Goal: Communication & Community: Answer question/provide support

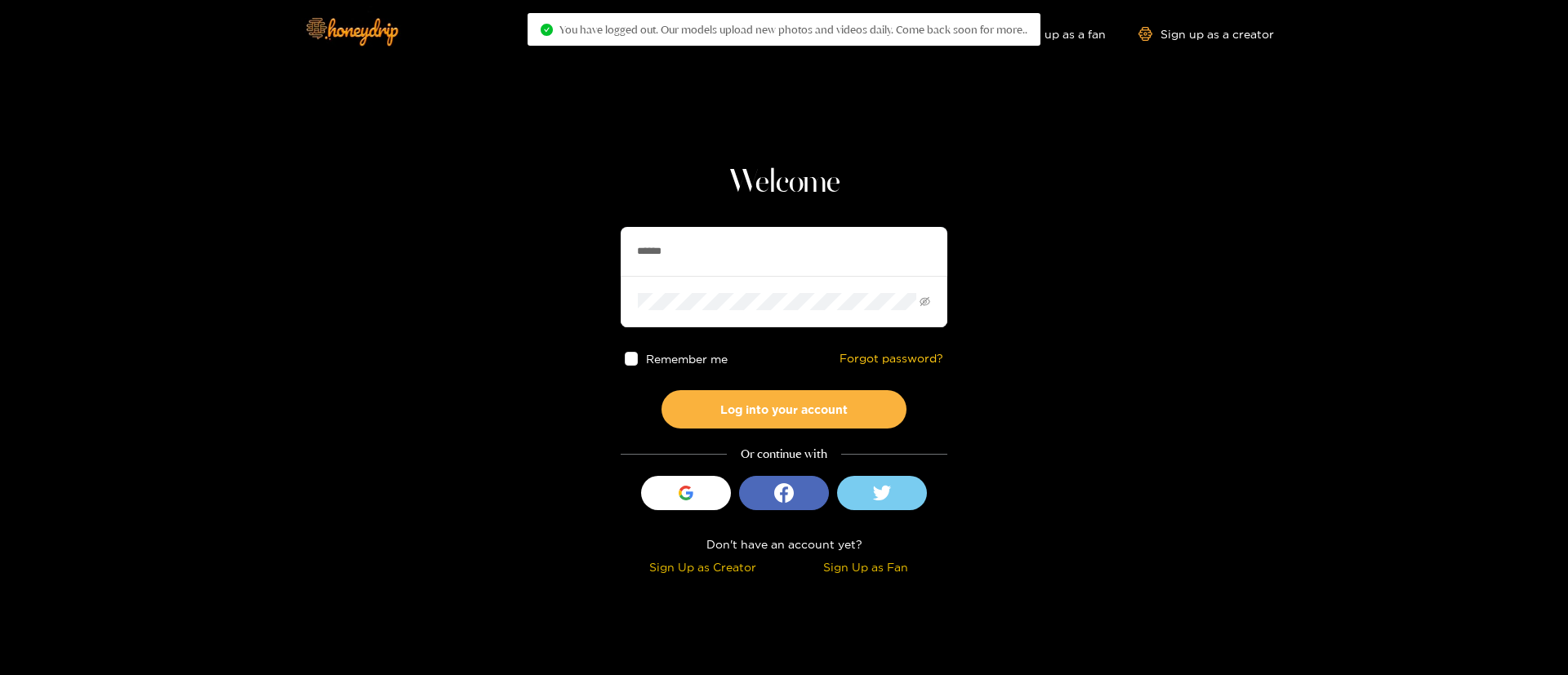
click at [794, 254] on input "******" at bounding box center [784, 252] width 327 height 49
click at [795, 256] on input "******" at bounding box center [784, 252] width 327 height 49
type input "**********"
click at [858, 404] on button "Log into your account" at bounding box center [784, 409] width 245 height 38
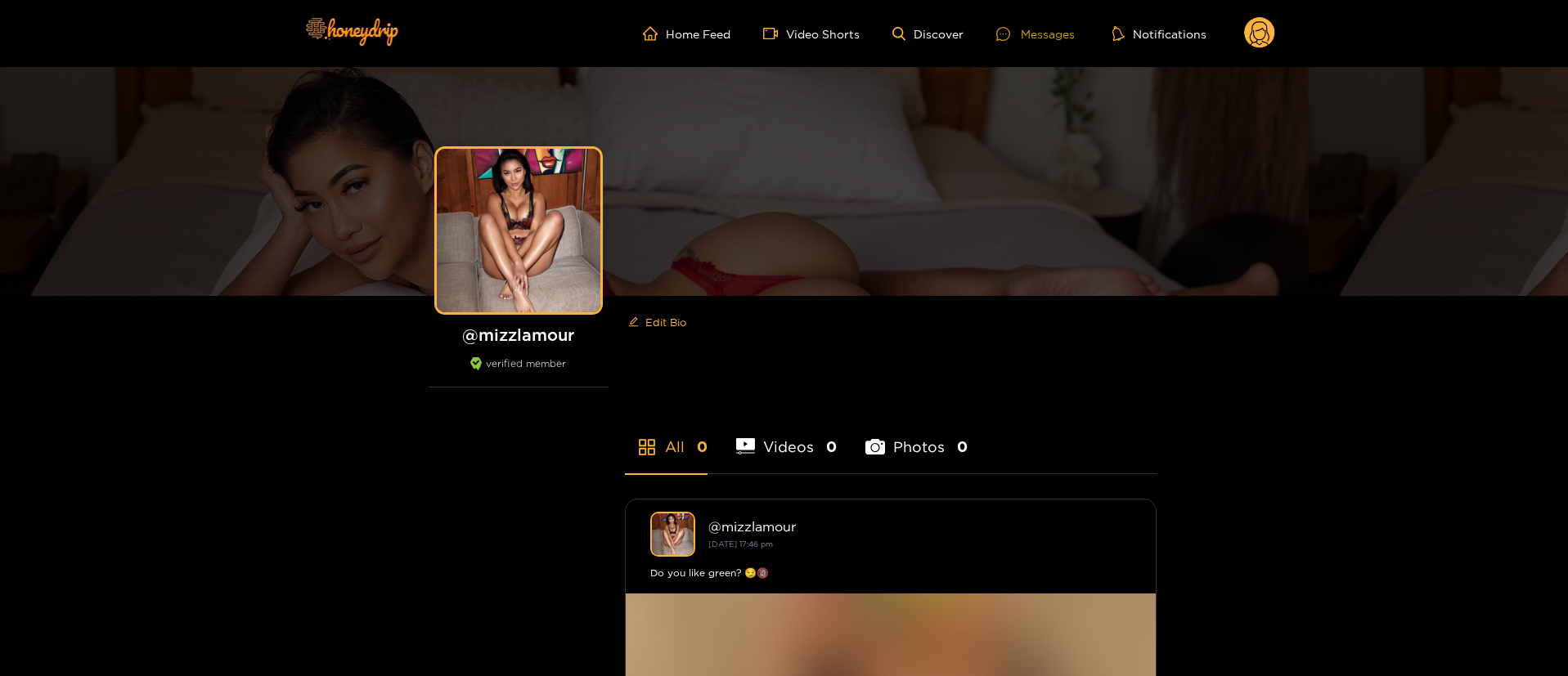
click at [1069, 37] on div "Messages" at bounding box center [1035, 34] width 79 height 19
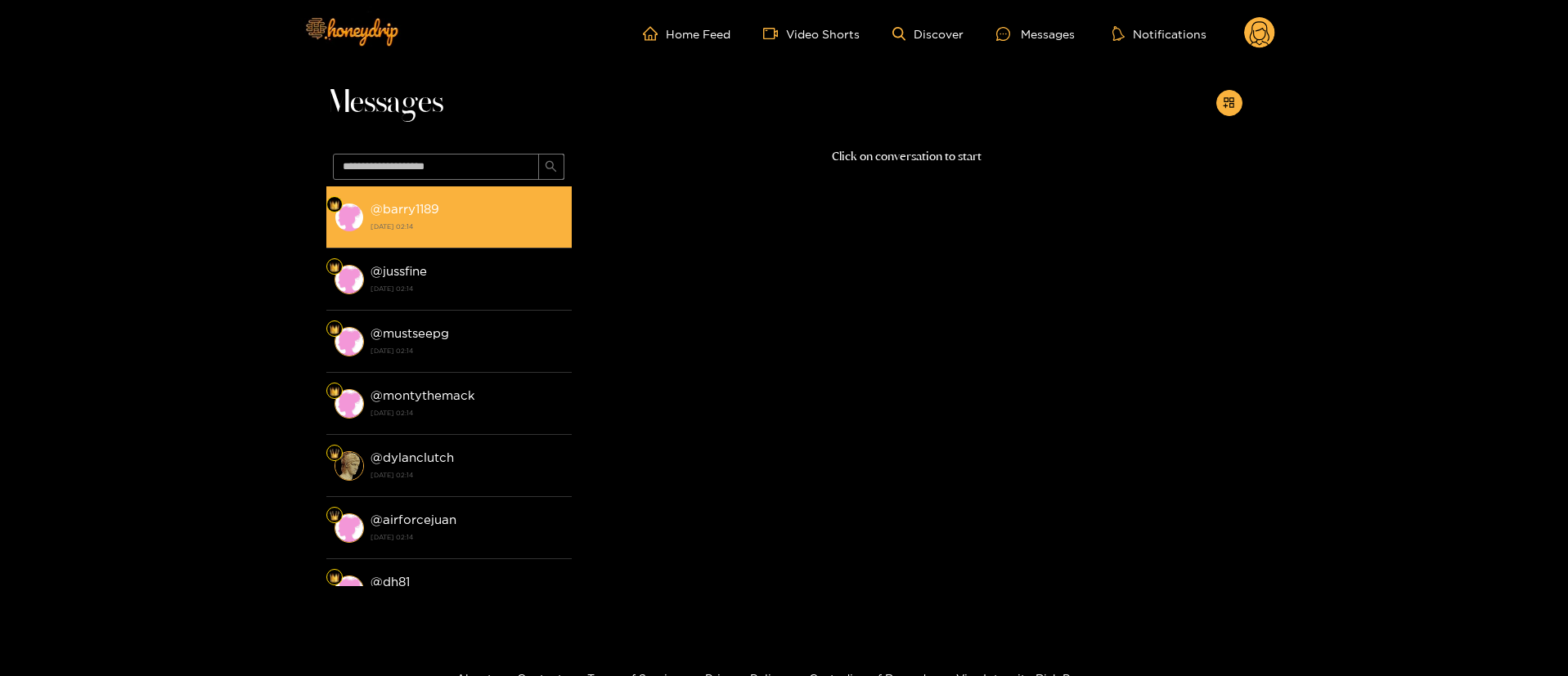
click at [519, 216] on div "@ barry1189 [DATE] 02:14" at bounding box center [467, 217] width 193 height 37
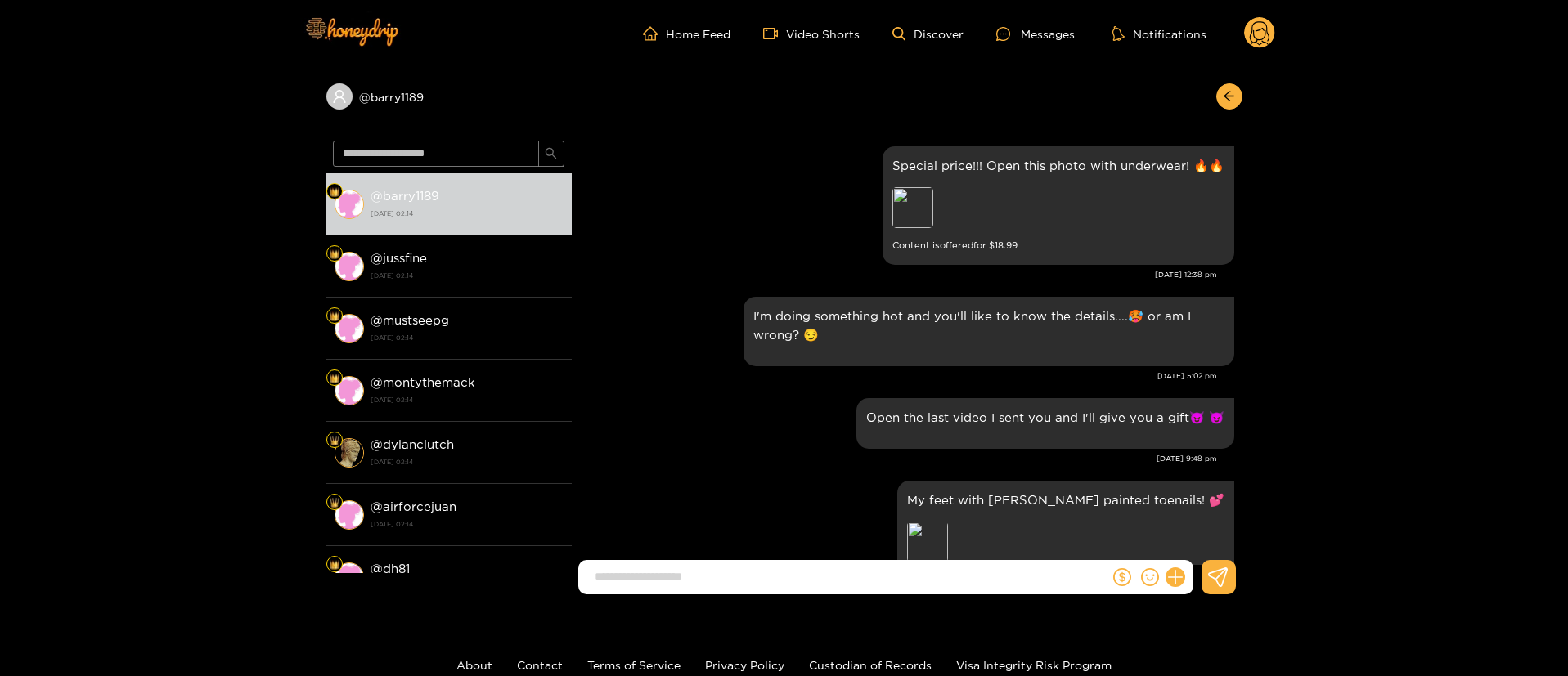
click at [1255, 24] on circle at bounding box center [1260, 33] width 31 height 31
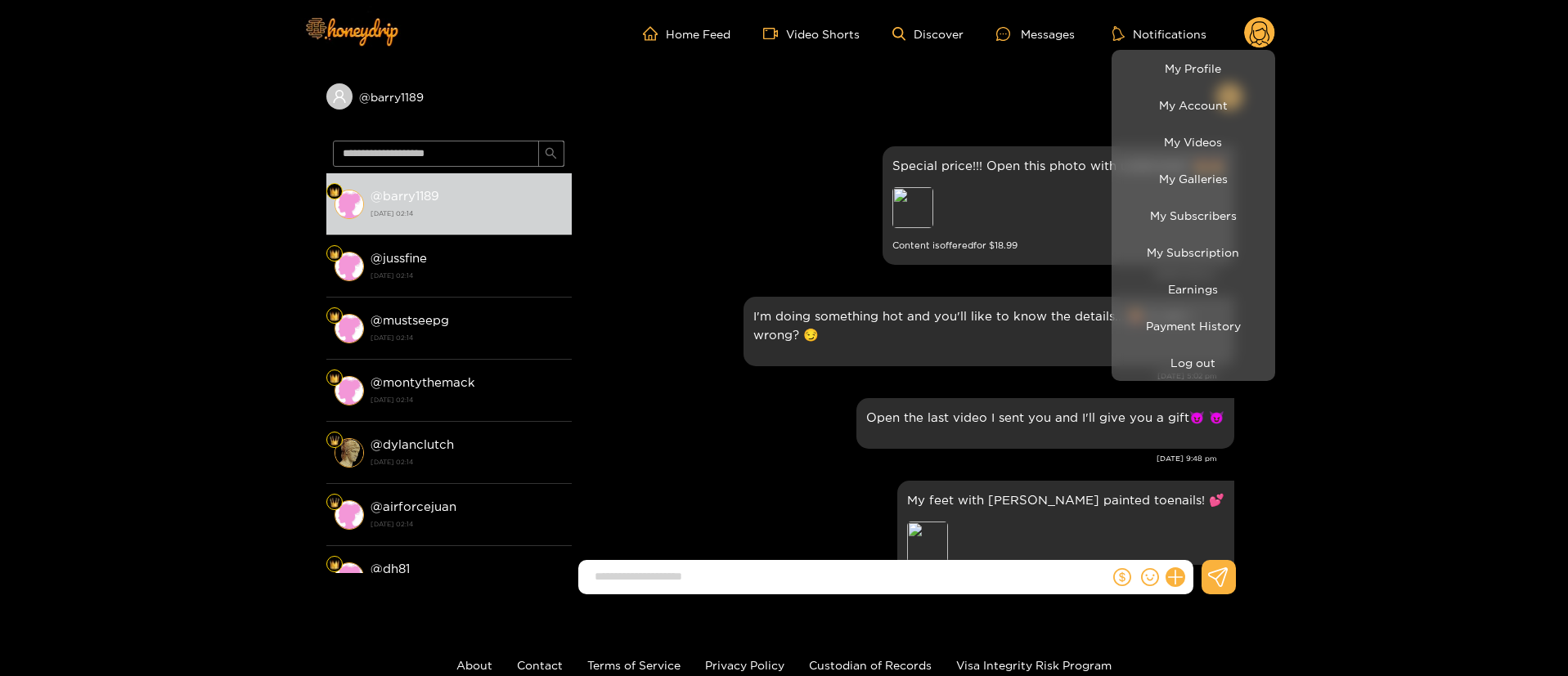
scroll to position [2262, 0]
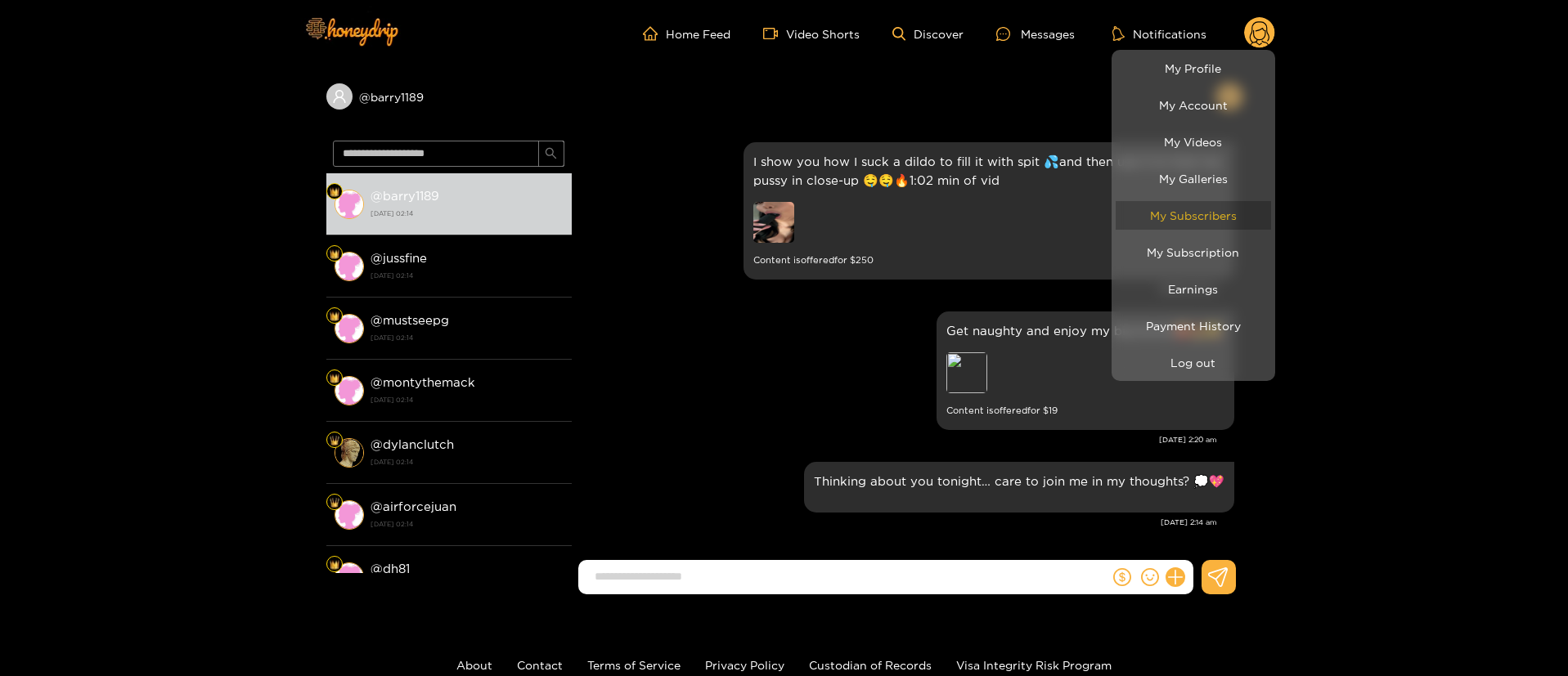
click at [1223, 220] on link "My Subscribers" at bounding box center [1192, 215] width 155 height 29
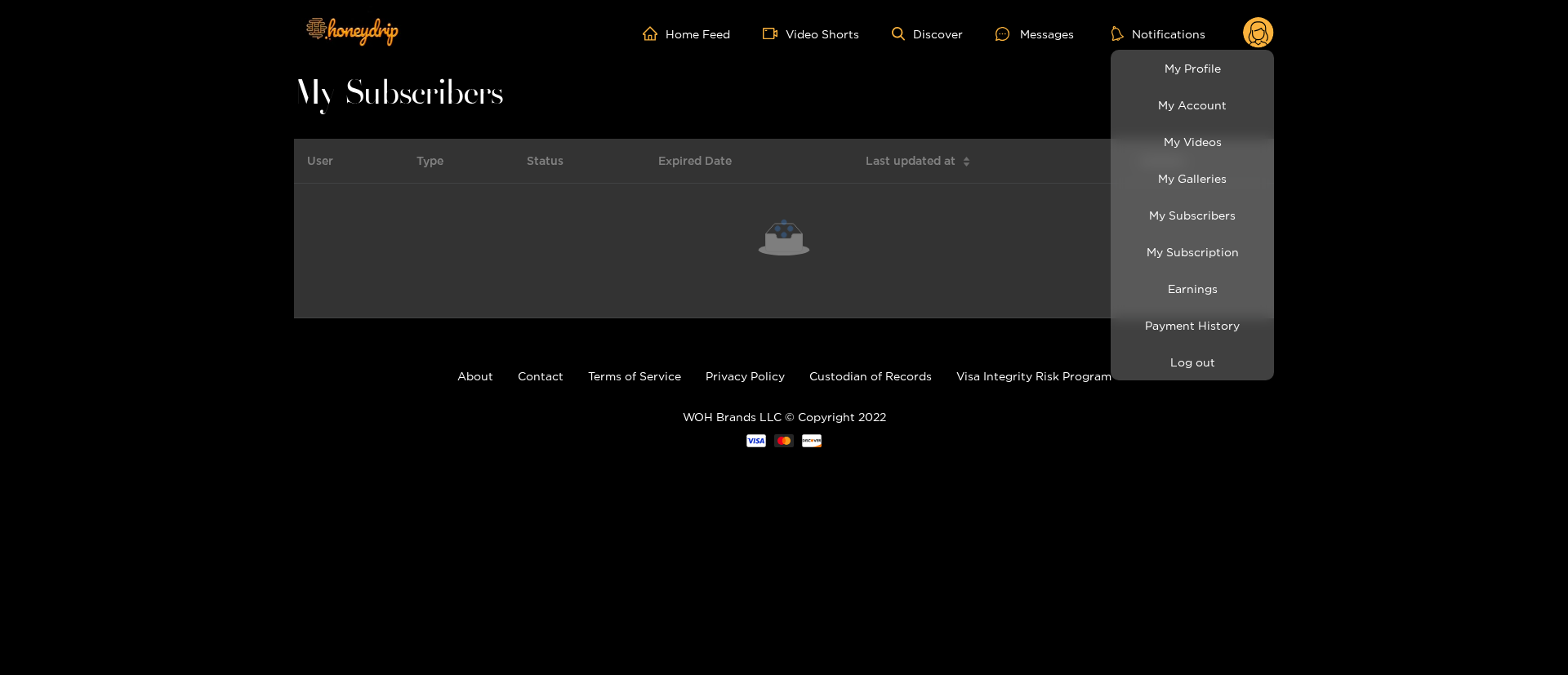
click at [122, 243] on div at bounding box center [784, 337] width 1568 height 675
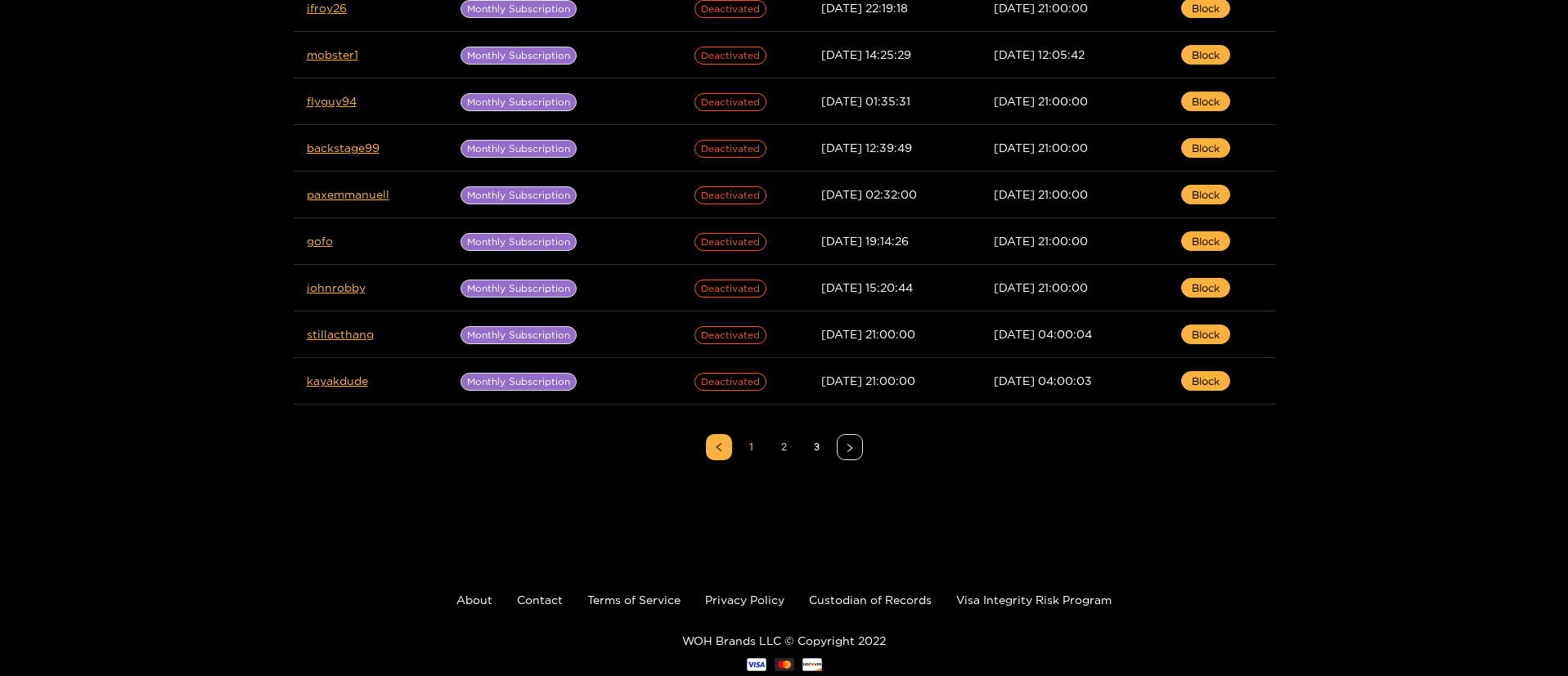
click at [784, 445] on link "2" at bounding box center [784, 447] width 24 height 24
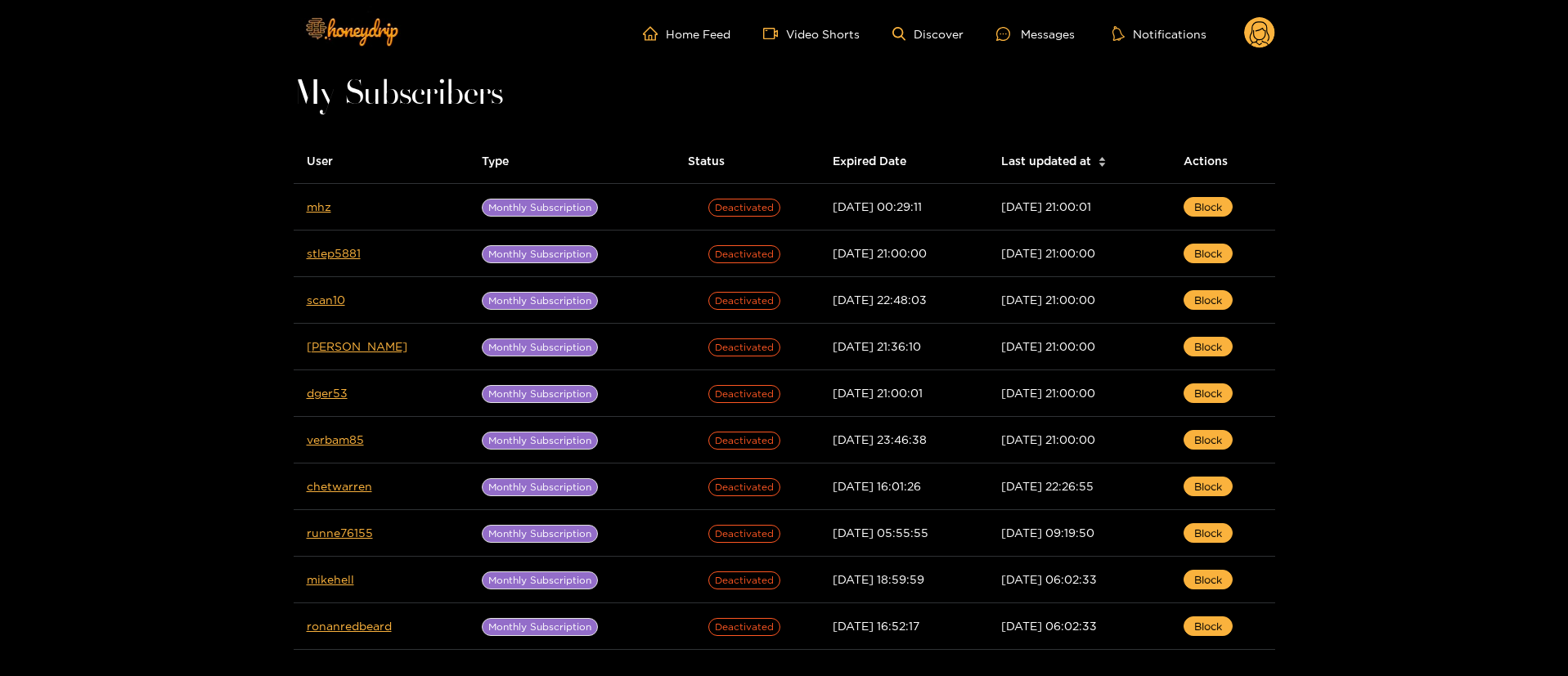
scroll to position [289, 0]
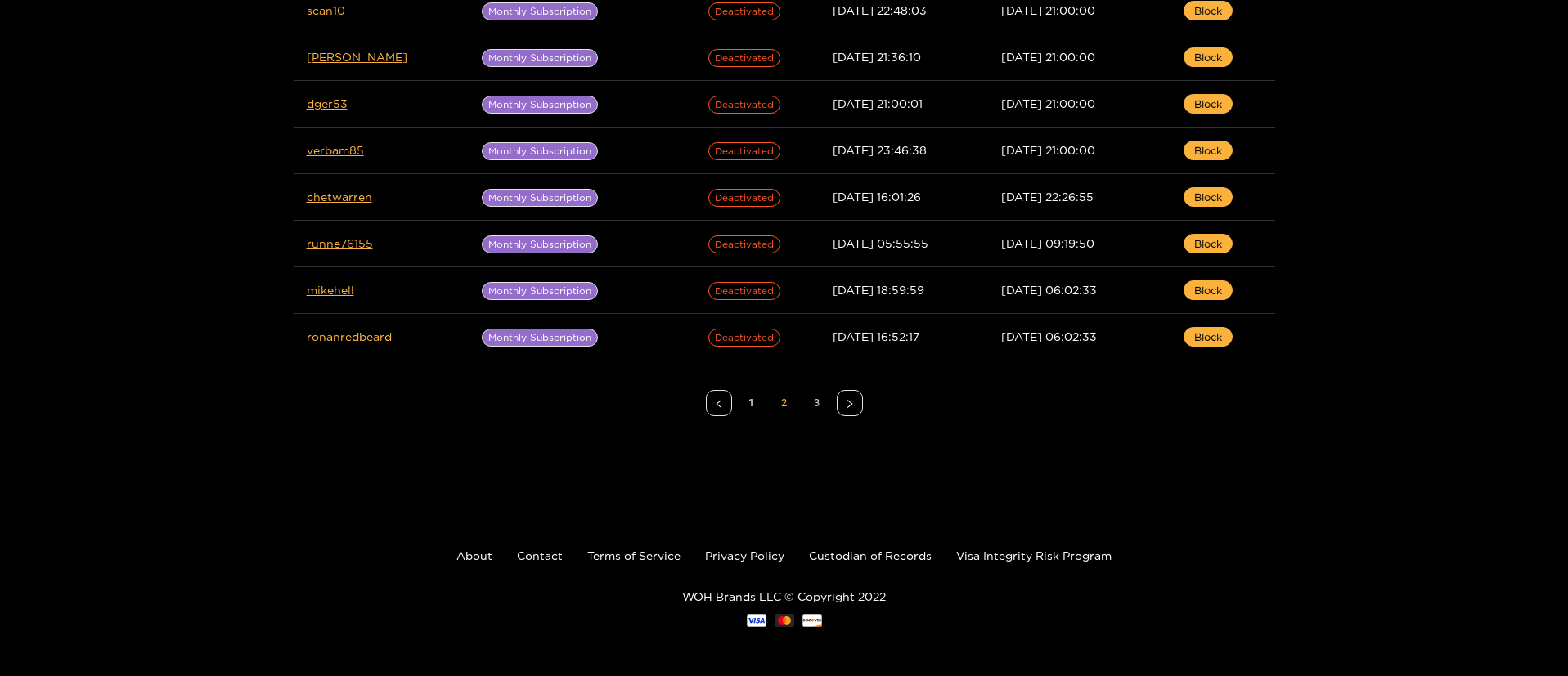
click at [809, 401] on link "3" at bounding box center [816, 402] width 24 height 24
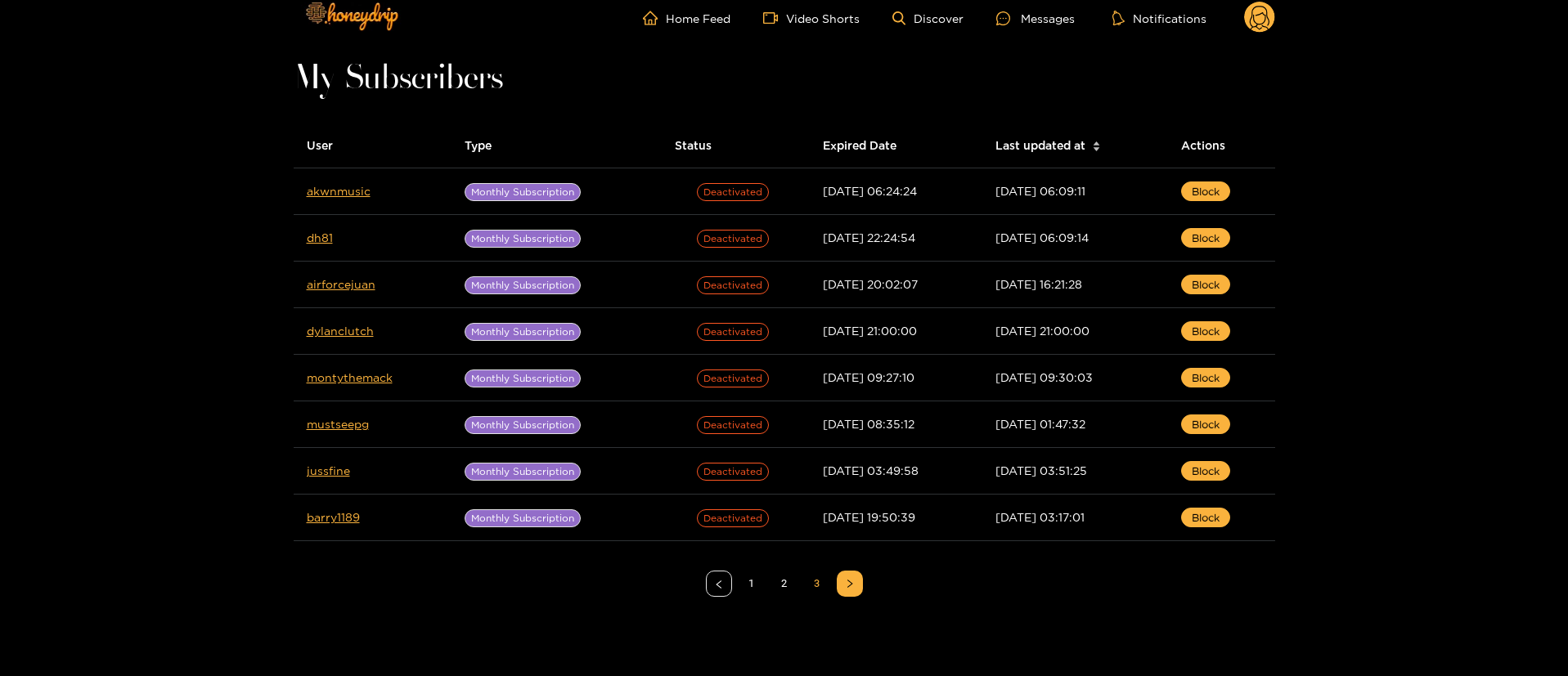
scroll to position [0, 0]
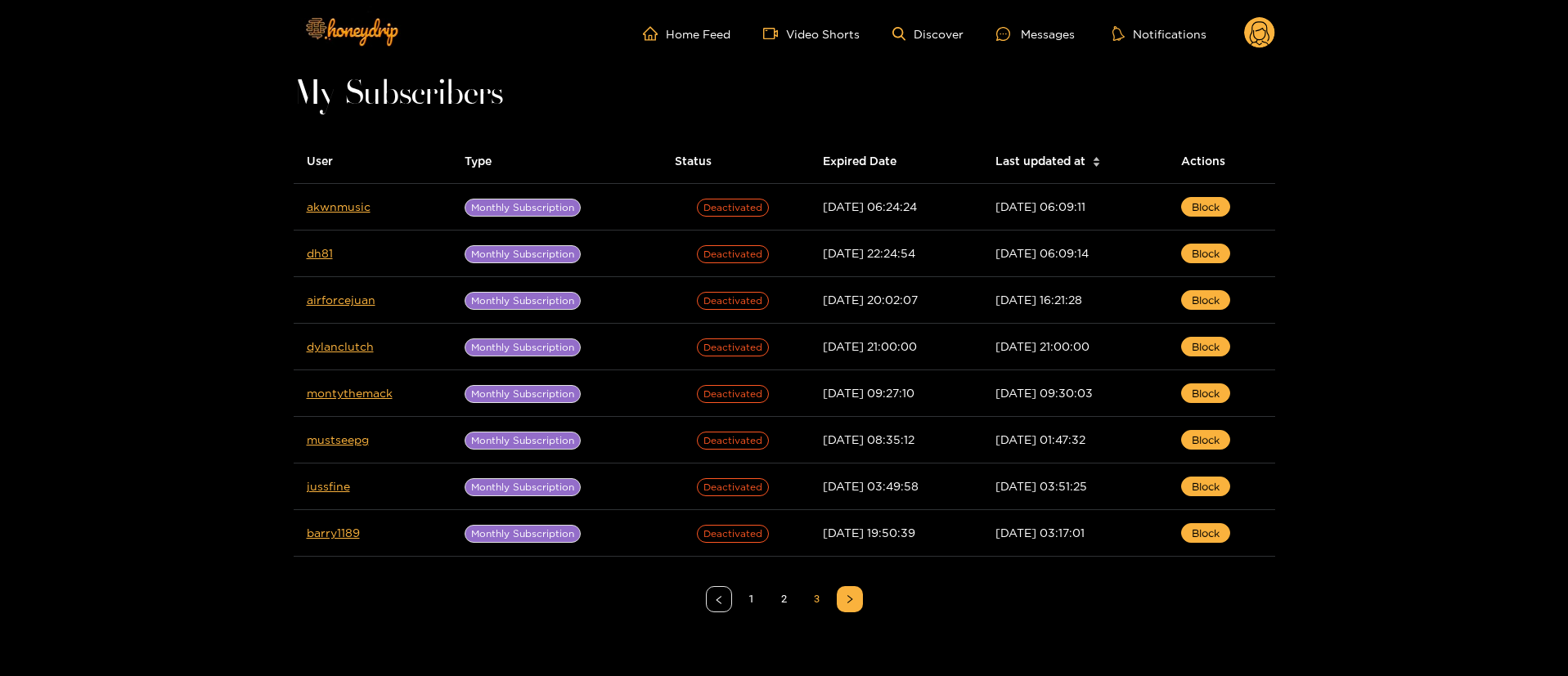
click at [1261, 29] on icon at bounding box center [1259, 35] width 20 height 29
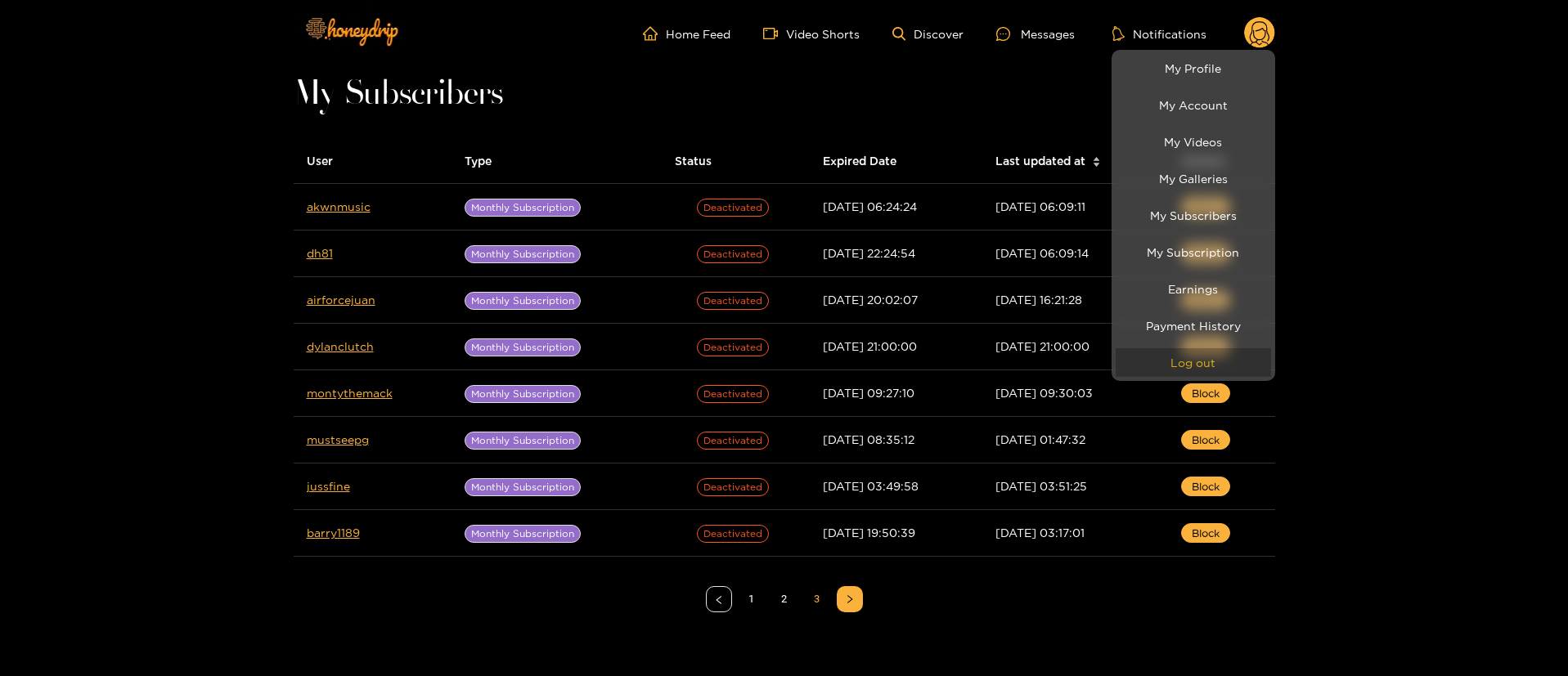
click at [1216, 365] on button "Log out" at bounding box center [1192, 362] width 155 height 29
